Goal: Find specific page/section: Find specific page/section

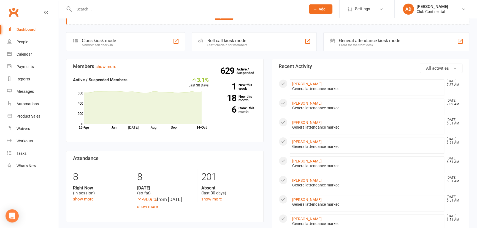
scroll to position [25, 0]
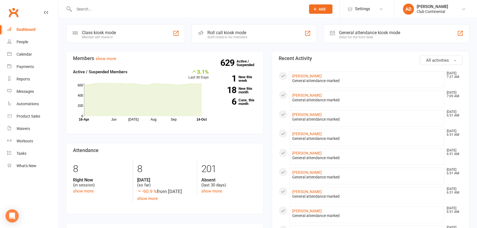
click at [88, 6] on input "text" at bounding box center [186, 9] width 229 height 8
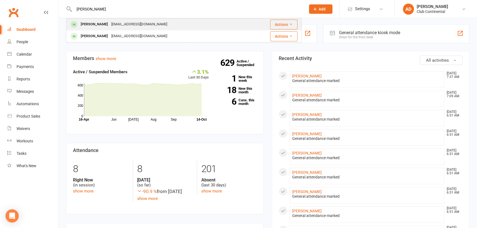
type input "pamela"
click at [99, 24] on div "Pamela Gelhaus" at bounding box center [94, 24] width 31 height 8
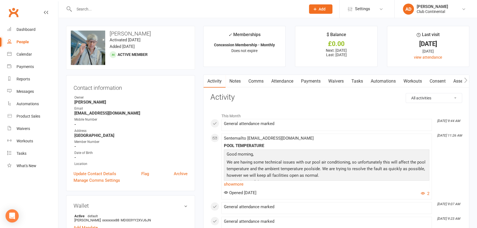
click at [83, 9] on input "text" at bounding box center [186, 9] width 229 height 8
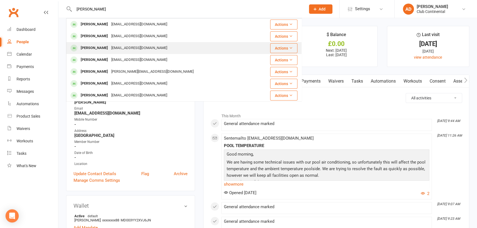
type input "margaret"
click at [93, 49] on div "[PERSON_NAME]" at bounding box center [94, 48] width 31 height 8
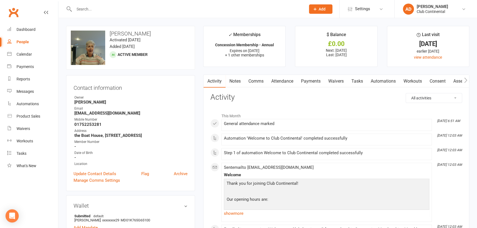
click at [314, 83] on link "Payments" at bounding box center [310, 81] width 27 height 13
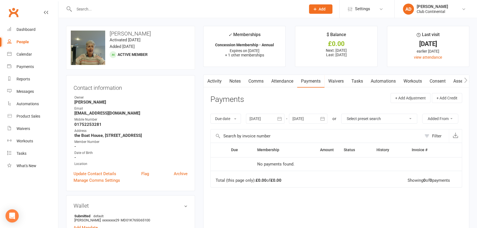
click at [239, 81] on link "Notes" at bounding box center [235, 81] width 19 height 13
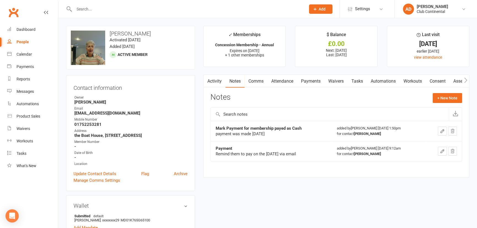
click at [454, 130] on icon "button" at bounding box center [453, 131] width 4 height 4
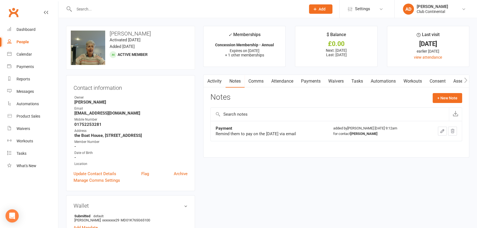
click at [10, 13] on link "Clubworx" at bounding box center [14, 13] width 14 height 14
